Goal: Check status

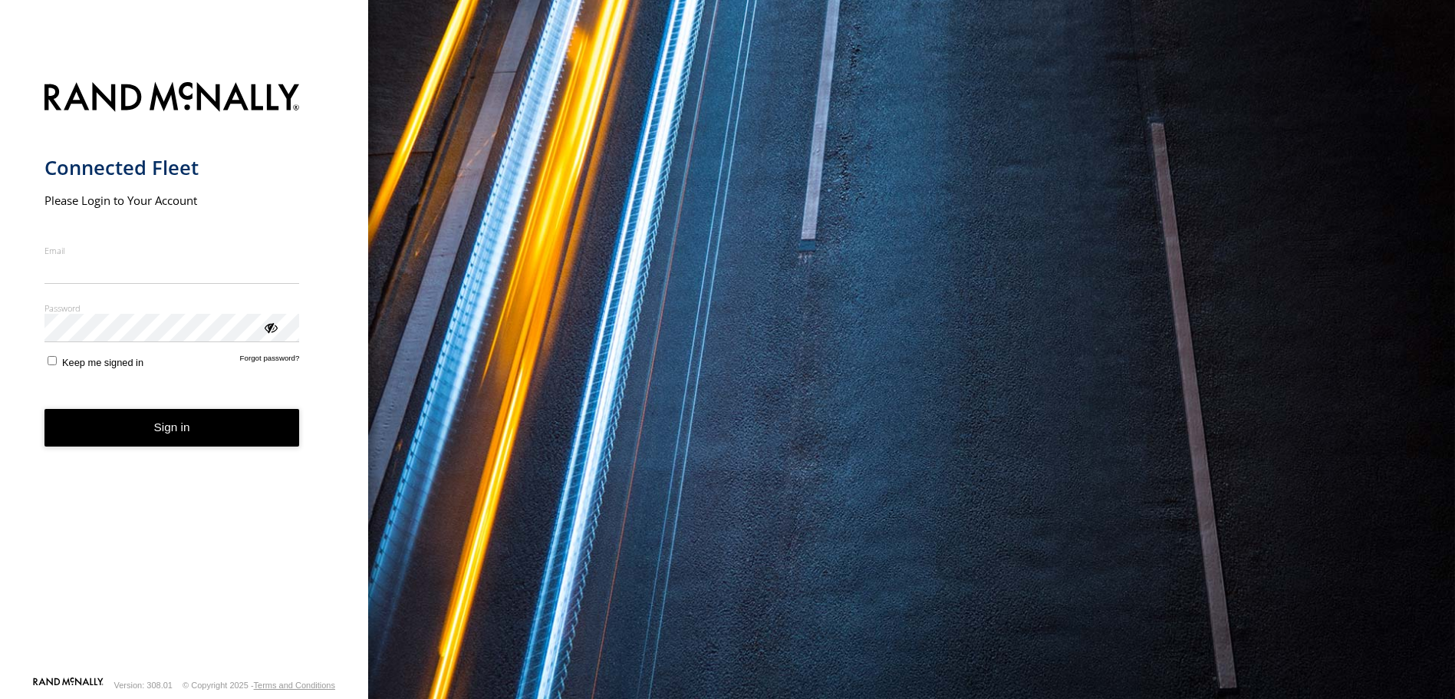
type input "**********"
click at [175, 441] on button "Sign in" at bounding box center [171, 428] width 255 height 38
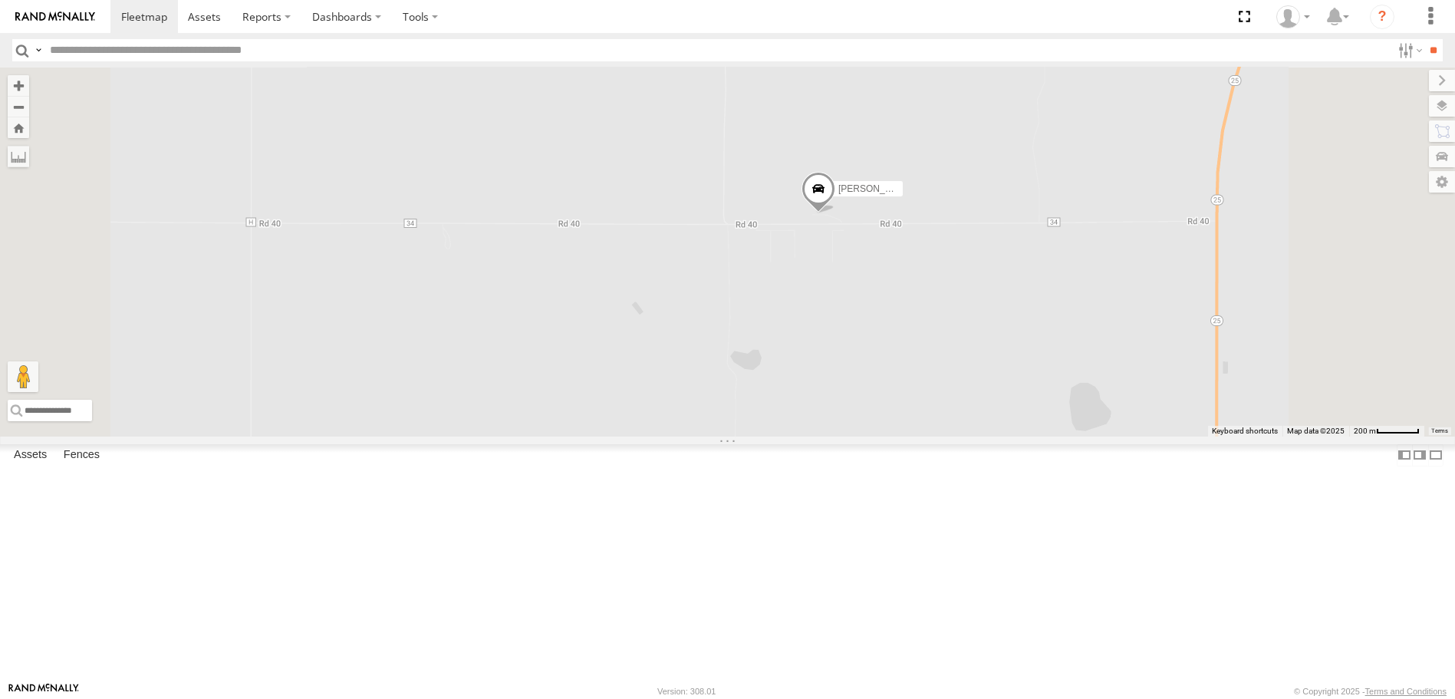
click at [835, 213] on span at bounding box center [818, 192] width 34 height 41
